Goal: Task Accomplishment & Management: Complete application form

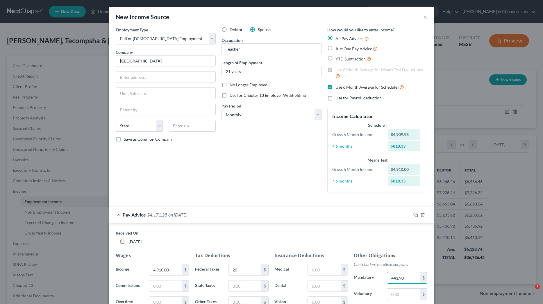
select select "0"
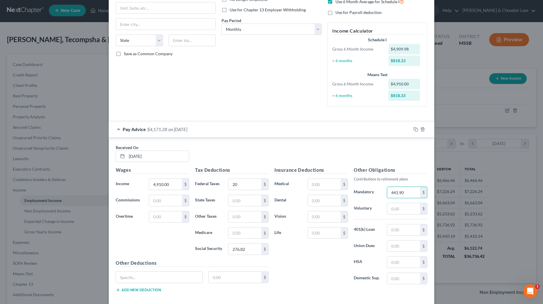
scroll to position [85, 0]
type input "441.90"
click at [241, 234] on input "text" at bounding box center [244, 233] width 33 height 11
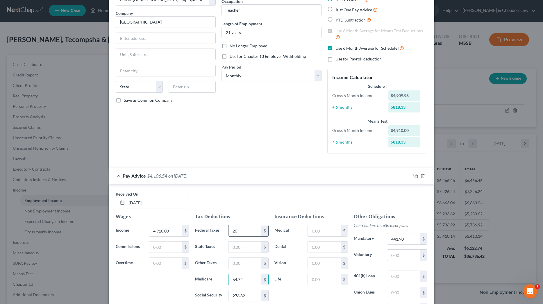
scroll to position [30, 0]
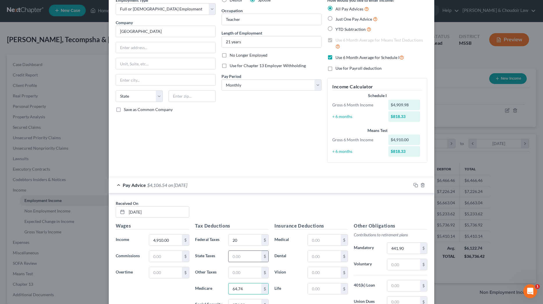
type input "64.74"
click at [245, 257] on input "text" at bounding box center [244, 256] width 33 height 11
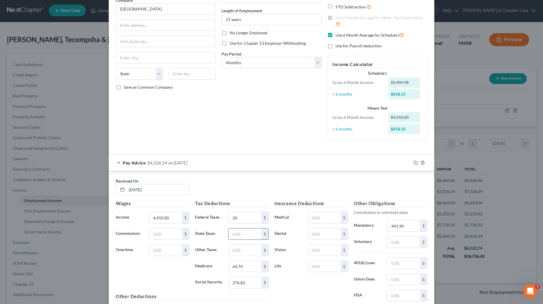
scroll to position [54, 0]
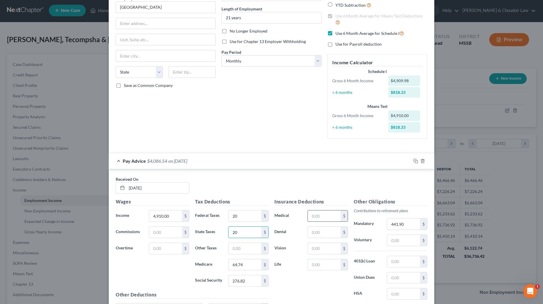
type input "20"
click at [321, 215] on input "text" at bounding box center [324, 215] width 33 height 11
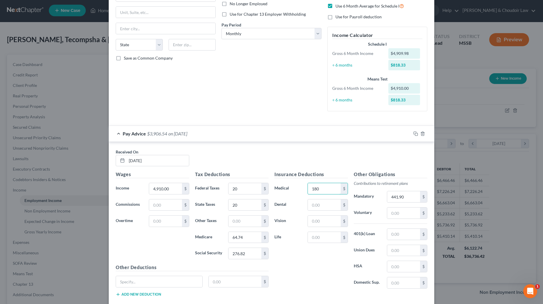
scroll to position [81, 0]
type input "180"
click at [330, 199] on input "text" at bounding box center [324, 204] width 33 height 11
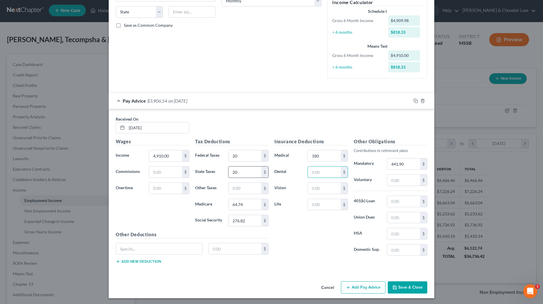
scroll to position [114, 0]
type input "141"
drag, startPoint x: 322, startPoint y: 152, endPoint x: 308, endPoint y: 154, distance: 13.8
click at [308, 154] on input "180" at bounding box center [324, 156] width 33 height 11
type input "200"
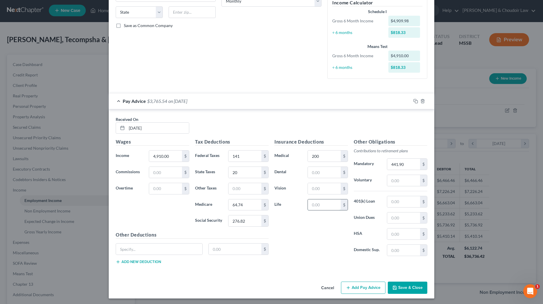
click at [326, 205] on input "text" at bounding box center [324, 204] width 33 height 11
drag, startPoint x: 323, startPoint y: 205, endPoint x: 294, endPoint y: 205, distance: 29.1
click at [294, 205] on div "Life 522.18 $" at bounding box center [310, 205] width 79 height 12
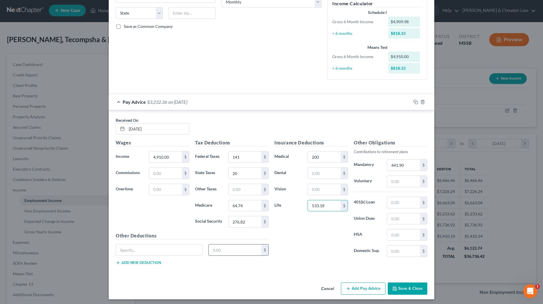
scroll to position [110, 0]
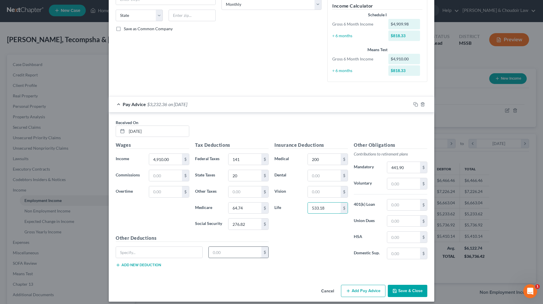
type input "533.18"
click at [233, 253] on input "text" at bounding box center [235, 252] width 53 height 11
type input "602.07"
type input "CLCU"
click at [418, 104] on rect "button" at bounding box center [416, 105] width 3 height 3
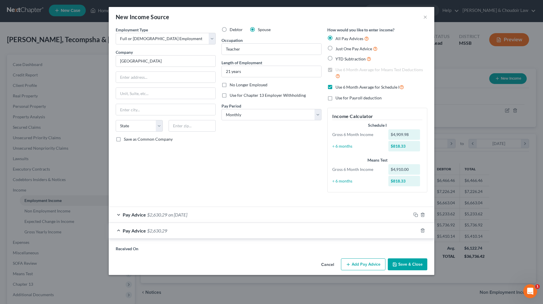
scroll to position [0, 0]
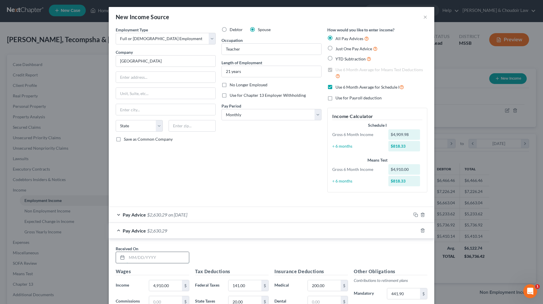
click at [183, 260] on input "text" at bounding box center [158, 257] width 62 height 11
type input "[DATE]"
click at [416, 230] on rect "button" at bounding box center [416, 231] width 3 height 3
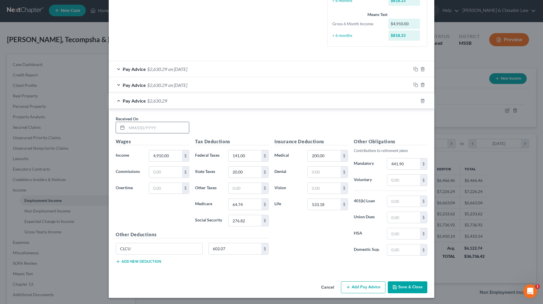
scroll to position [145, 0]
click at [153, 125] on input "text" at bounding box center [158, 128] width 62 height 11
click at [139, 127] on input "[DATE]" at bounding box center [158, 128] width 62 height 11
type input "[DATE]"
click at [415, 99] on icon "button" at bounding box center [415, 101] width 5 height 5
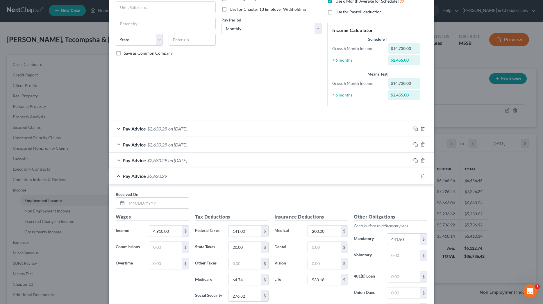
scroll to position [161, 0]
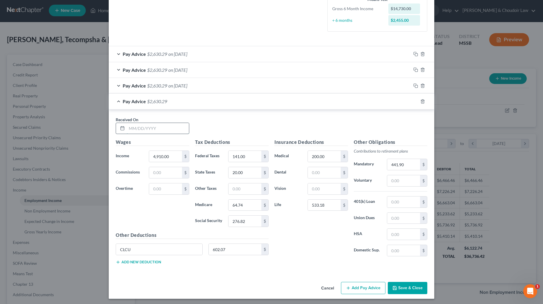
click at [159, 130] on input "text" at bounding box center [158, 128] width 62 height 11
type input "[DATE]"
click at [415, 100] on icon "button" at bounding box center [415, 101] width 5 height 5
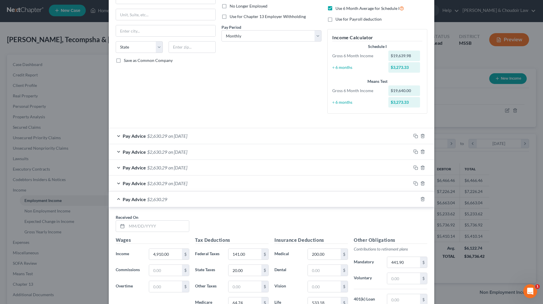
scroll to position [124, 0]
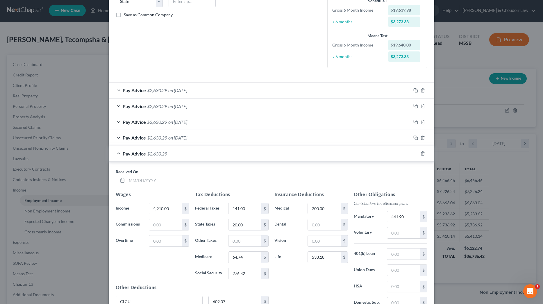
click at [179, 171] on div "Received On *" at bounding box center [152, 178] width 79 height 18
click at [178, 175] on input "text" at bounding box center [158, 180] width 62 height 11
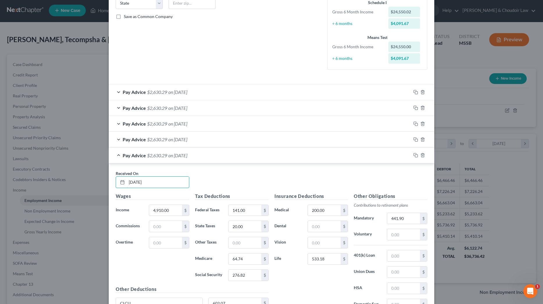
scroll to position [121, 0]
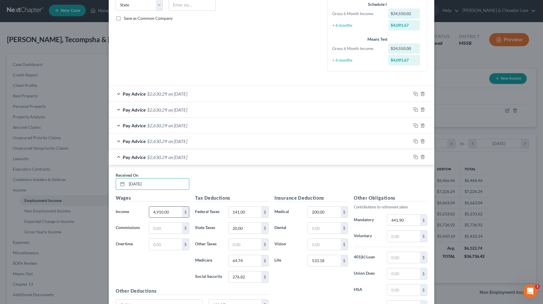
type input "[DATE]"
drag, startPoint x: 175, startPoint y: 211, endPoint x: 131, endPoint y: 211, distance: 43.6
click at [132, 211] on div "Income * 4,910.00 $" at bounding box center [152, 212] width 79 height 12
type input "5,020.83"
drag, startPoint x: 246, startPoint y: 210, endPoint x: 225, endPoint y: 211, distance: 20.7
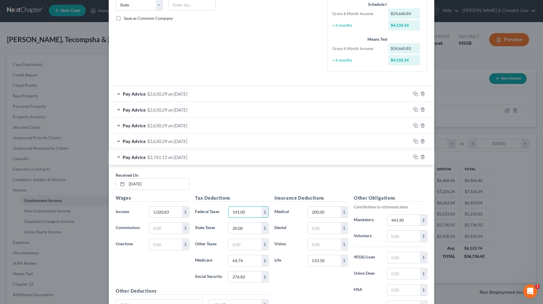
click at [225, 211] on div "141.00 $" at bounding box center [248, 212] width 46 height 12
type input "145.00"
type input "66.35"
type input "283.69"
drag, startPoint x: 407, startPoint y: 219, endPoint x: 375, endPoint y: 220, distance: 31.7
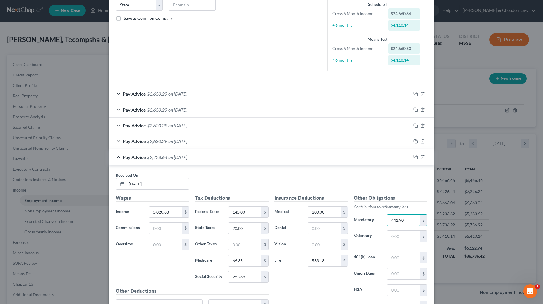
click at [376, 220] on div "Mandatory 441.90 $" at bounding box center [390, 220] width 79 height 12
type input "451.87"
click at [416, 157] on icon "button" at bounding box center [415, 157] width 5 height 5
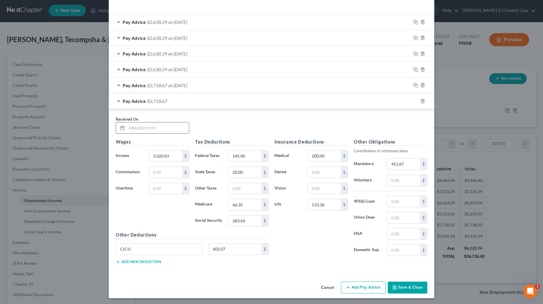
scroll to position [192, 0]
click at [178, 128] on input "text" at bounding box center [158, 128] width 62 height 11
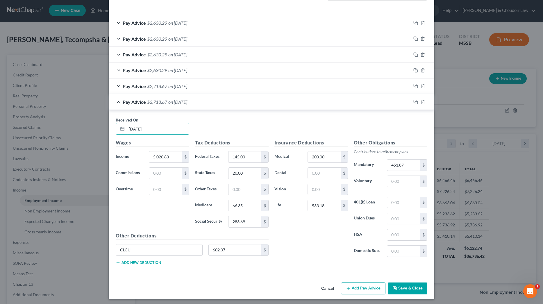
type input "[DATE]"
click at [400, 283] on button "Save & Close" at bounding box center [408, 288] width 40 height 12
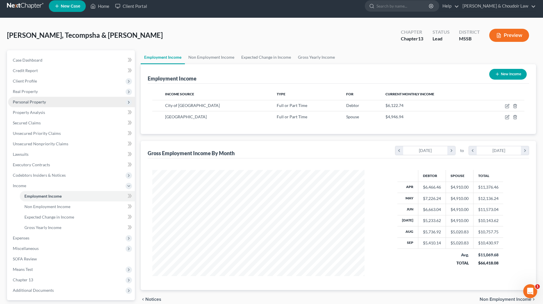
scroll to position [5, 0]
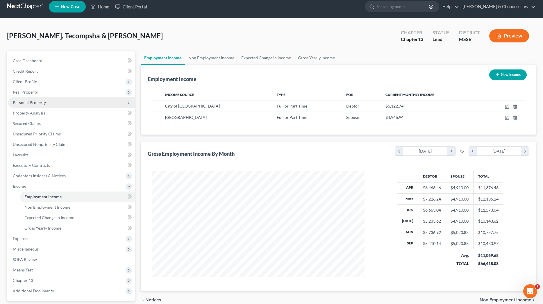
click at [28, 102] on span "Personal Property" at bounding box center [29, 102] width 33 height 5
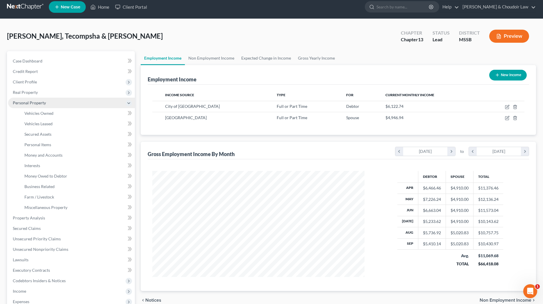
scroll to position [5, 0]
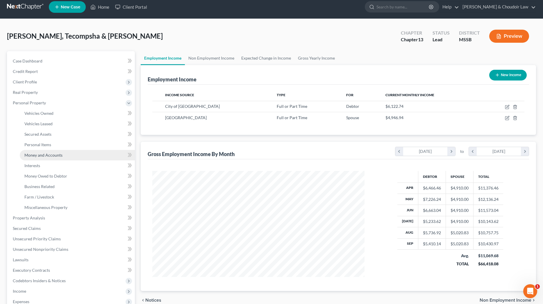
click at [49, 159] on link "Money and Accounts" at bounding box center [77, 155] width 115 height 10
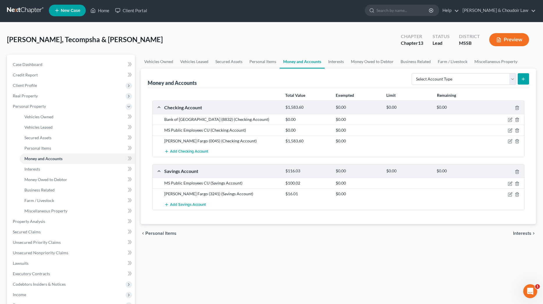
scroll to position [1, 0]
